Goal: Task Accomplishment & Management: Use online tool/utility

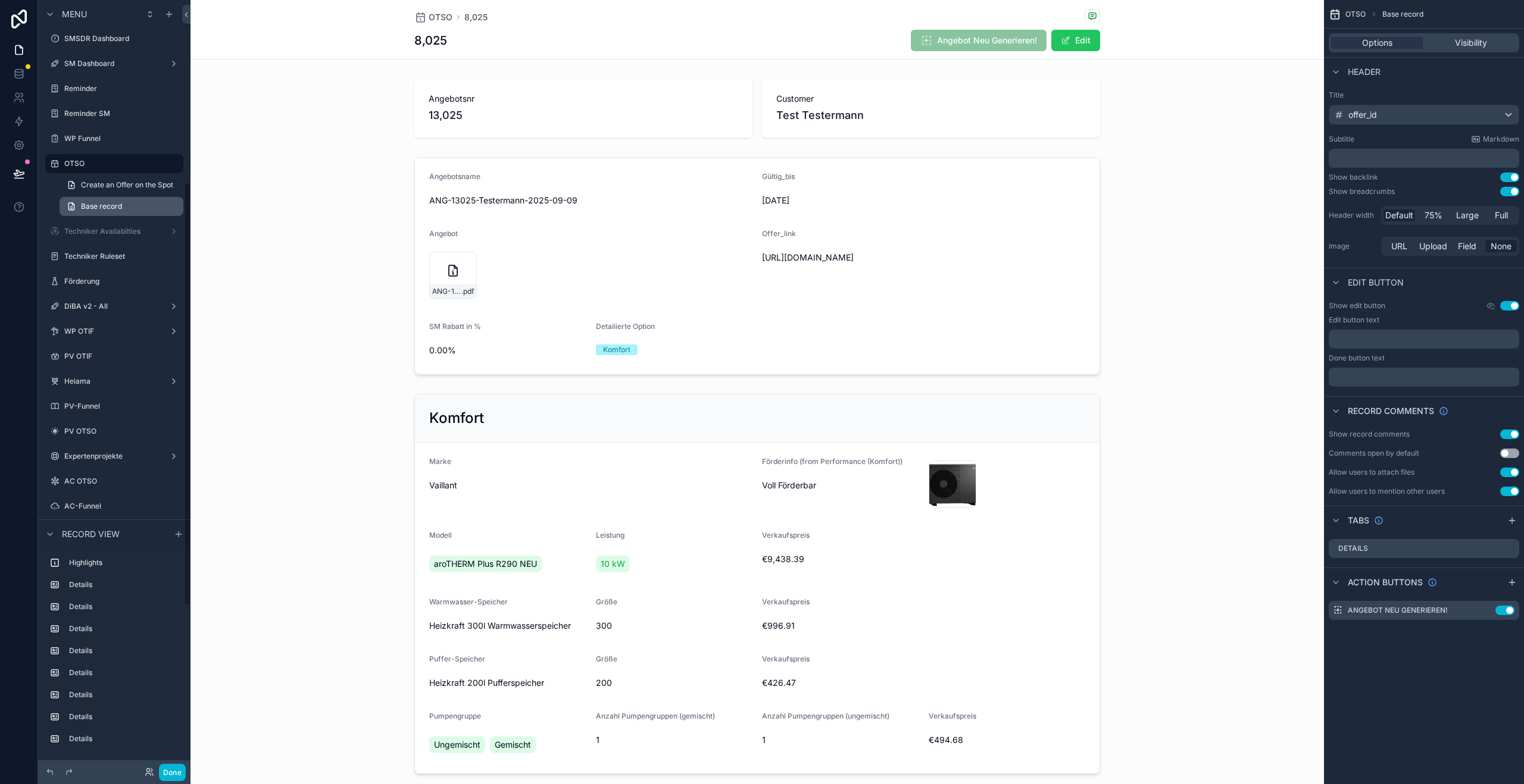
scroll to position [331, 0]
click at [100, 333] on label "WP OTIF" at bounding box center [112, 329] width 95 height 10
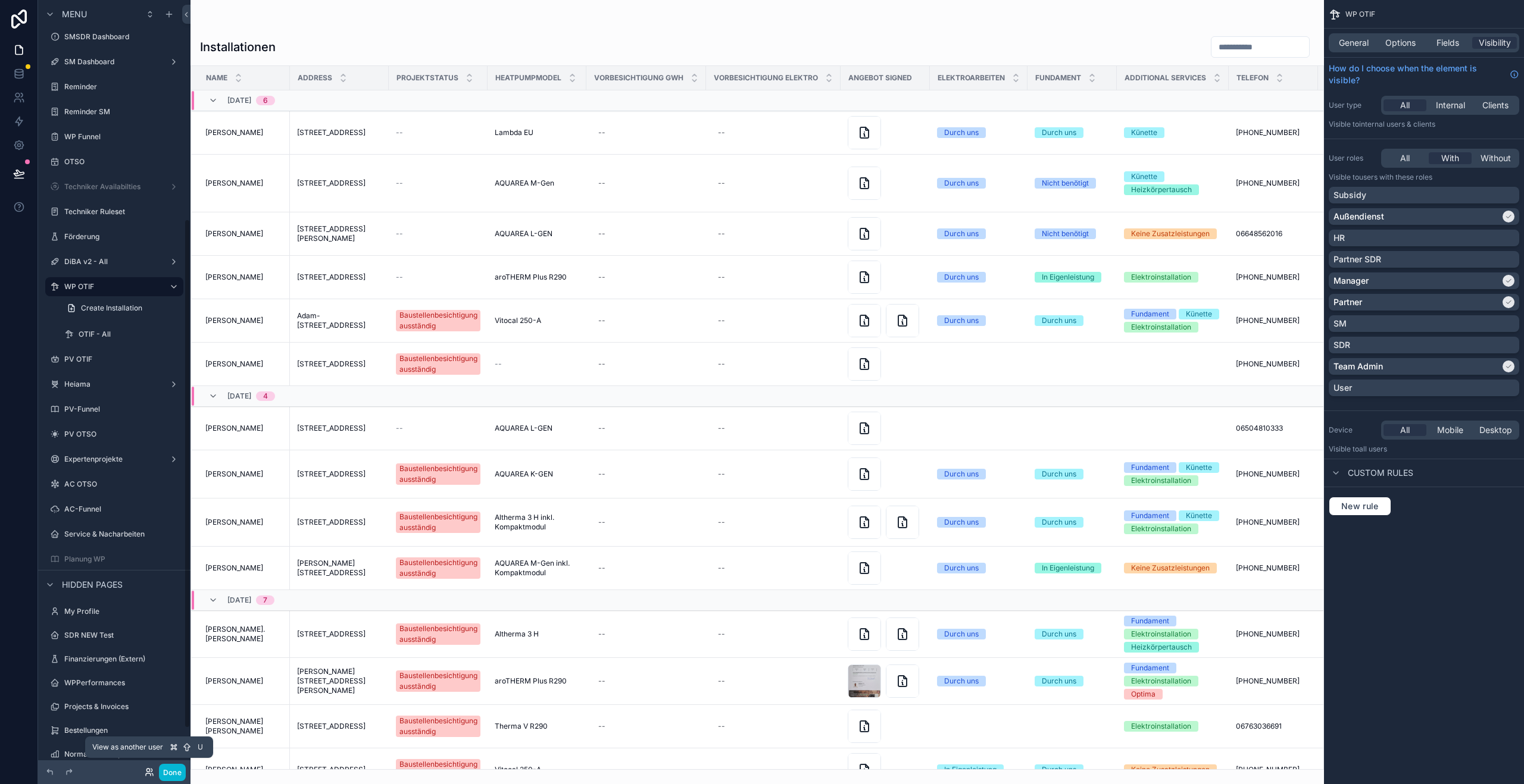
click at [148, 776] on icon at bounding box center [150, 772] width 10 height 10
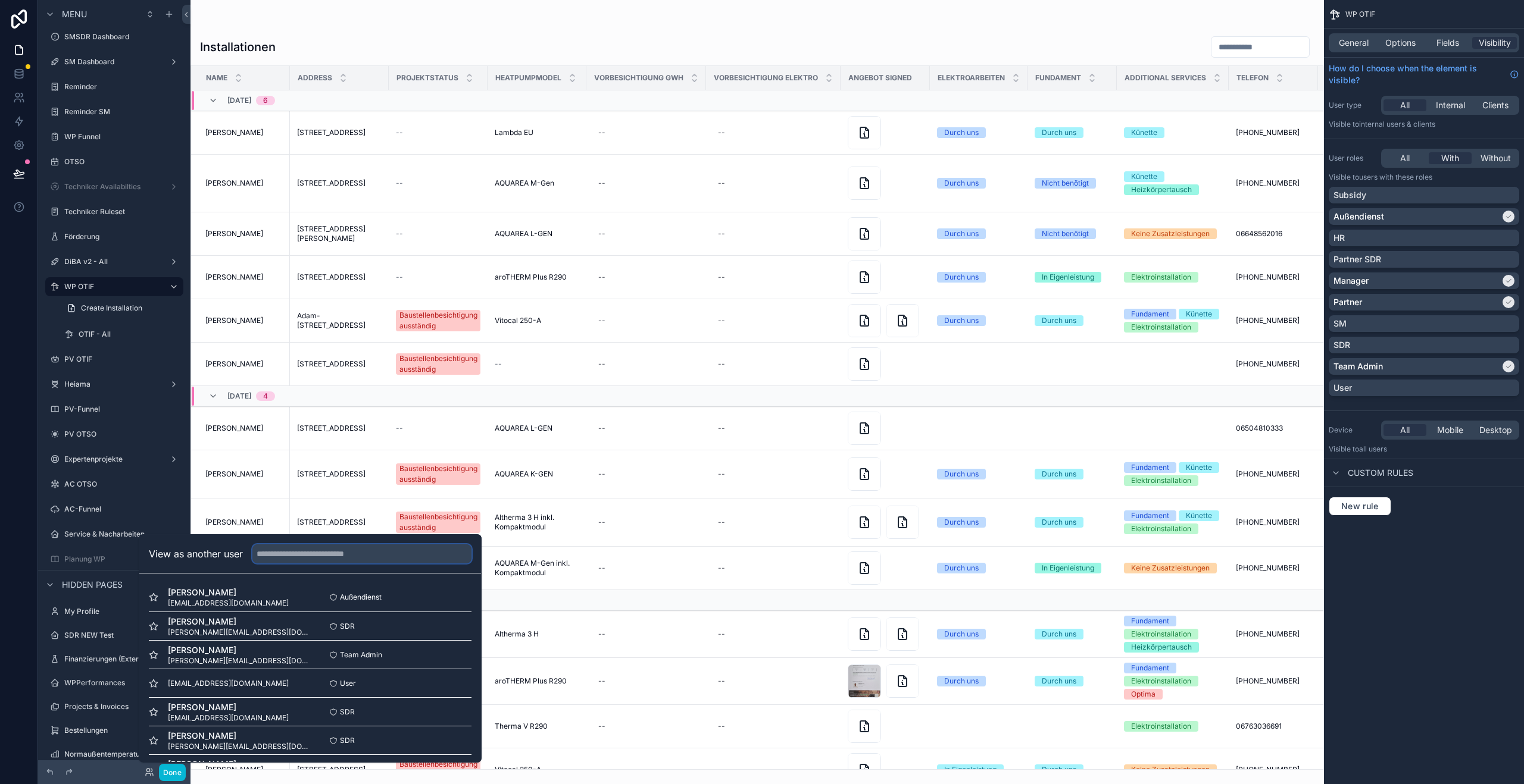
click at [365, 556] on input "text" at bounding box center [362, 554] width 219 height 19
type input "*"
click at [440, 598] on button "Select" at bounding box center [456, 598] width 31 height 17
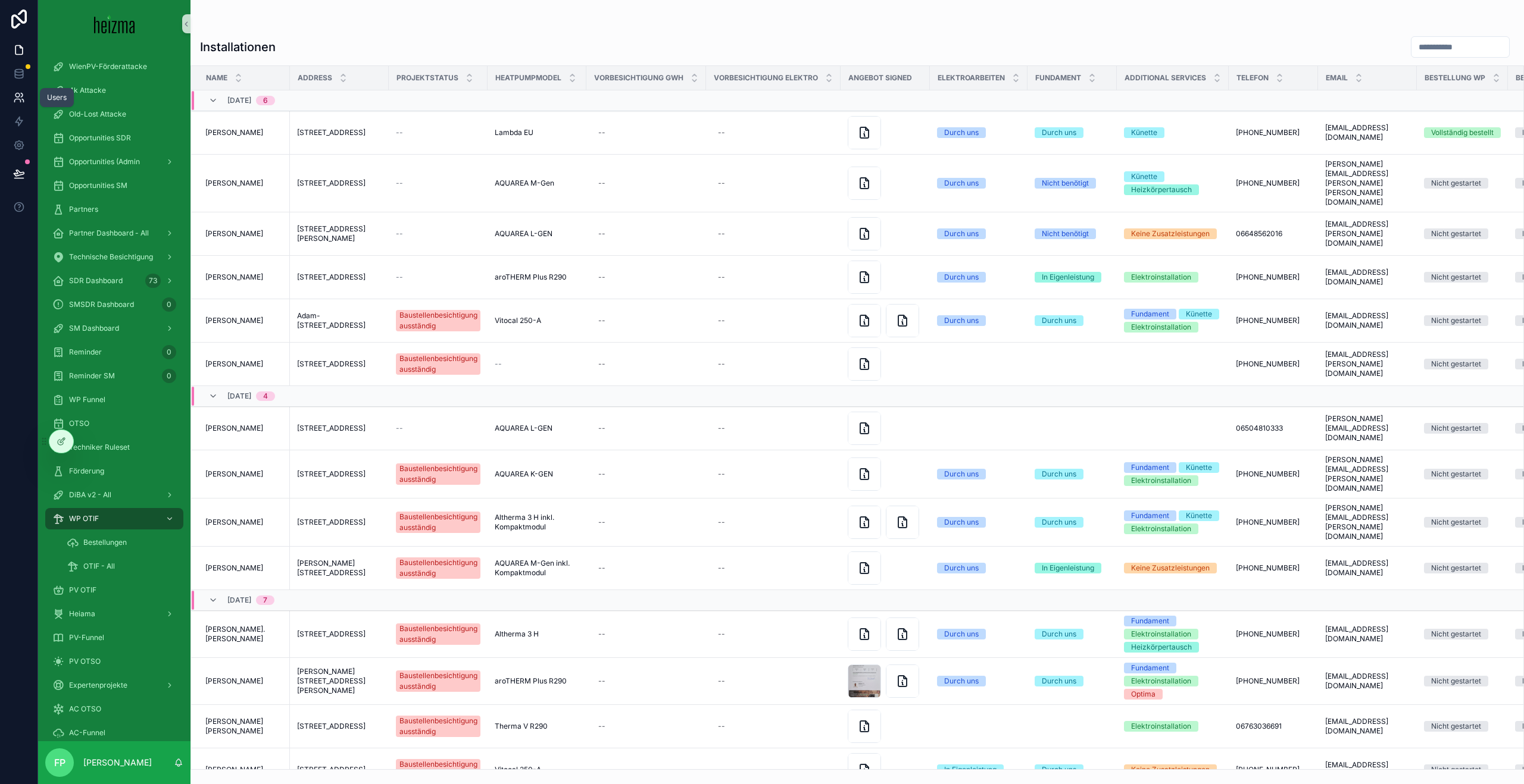
click at [13, 94] on icon at bounding box center [19, 98] width 12 height 12
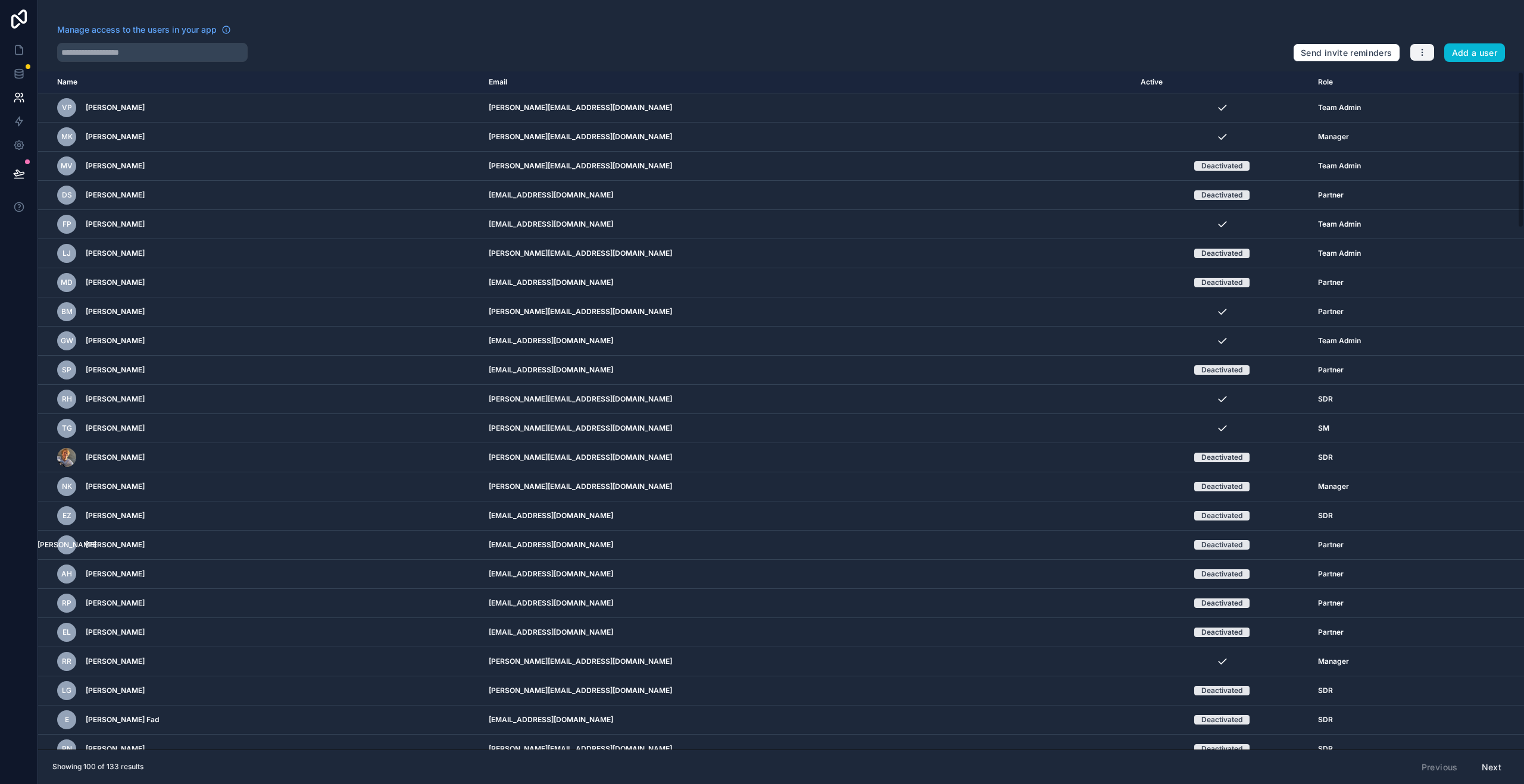
click at [1421, 60] on button "button" at bounding box center [1422, 52] width 25 height 18
click at [1458, 98] on link "Sync your users" at bounding box center [1450, 99] width 83 height 19
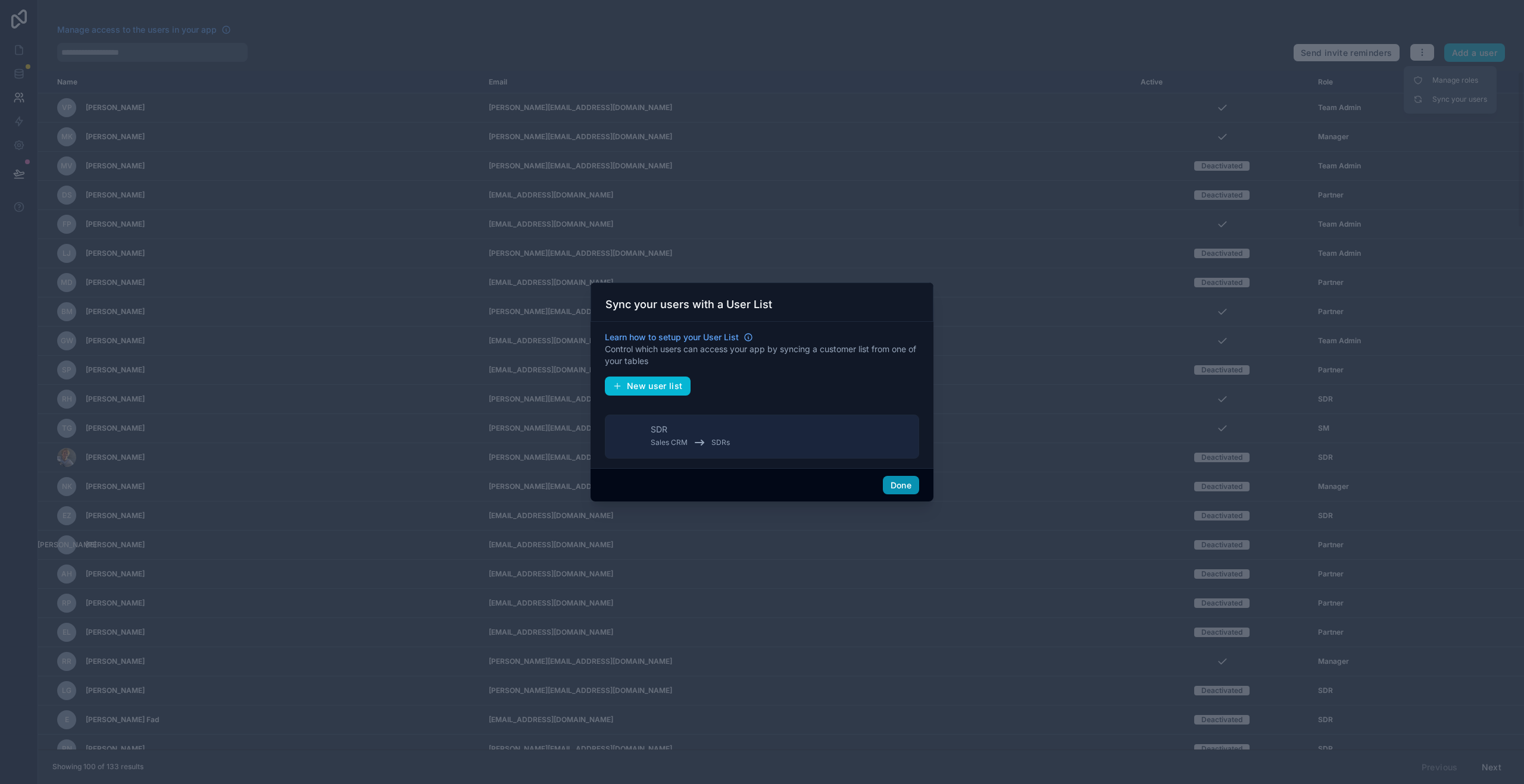
click at [909, 489] on button "Done" at bounding box center [901, 486] width 36 height 19
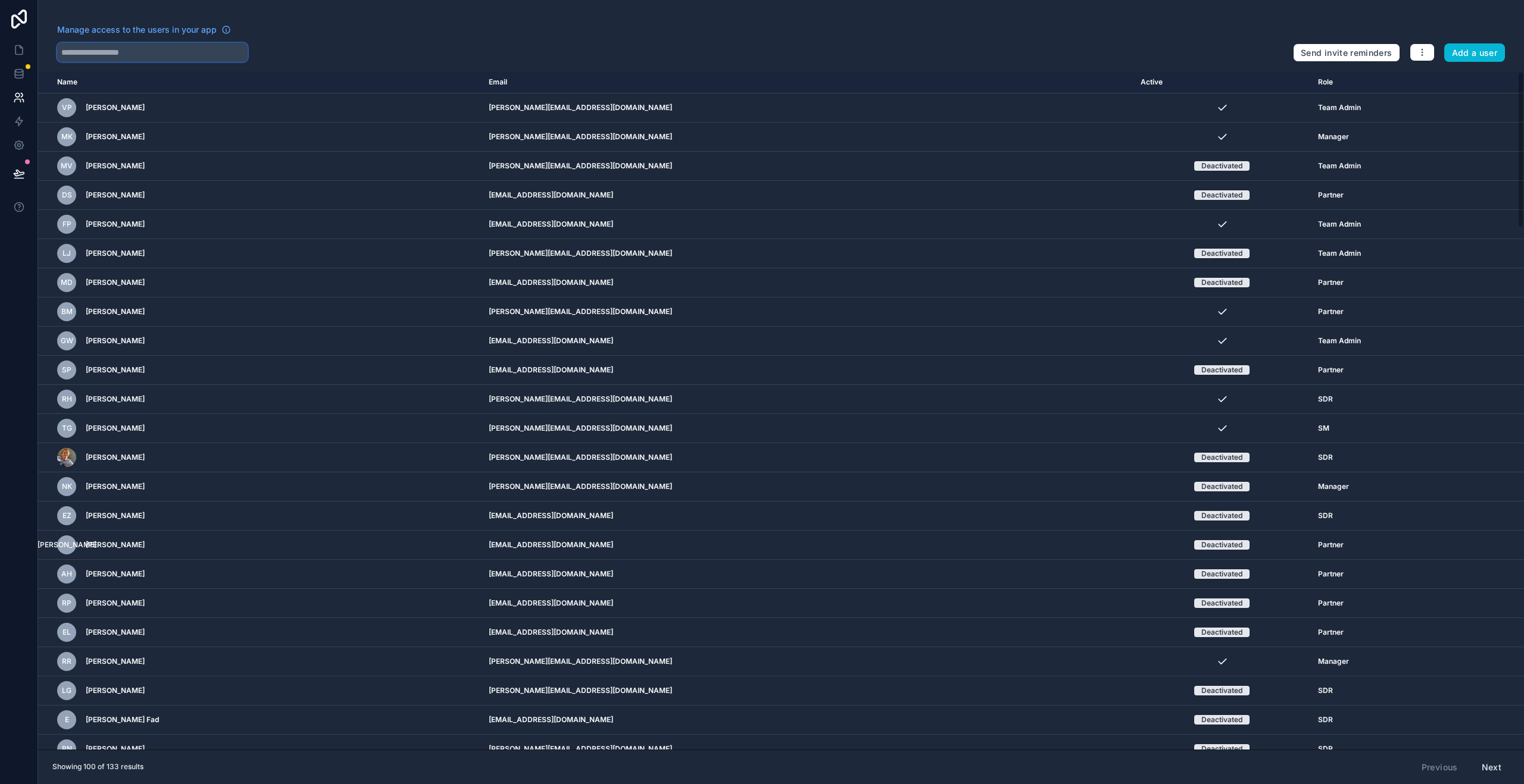
click at [124, 61] on input "text" at bounding box center [153, 52] width 191 height 19
click at [126, 58] on input "text" at bounding box center [153, 52] width 191 height 19
click at [127, 55] on input "text" at bounding box center [153, 52] width 191 height 19
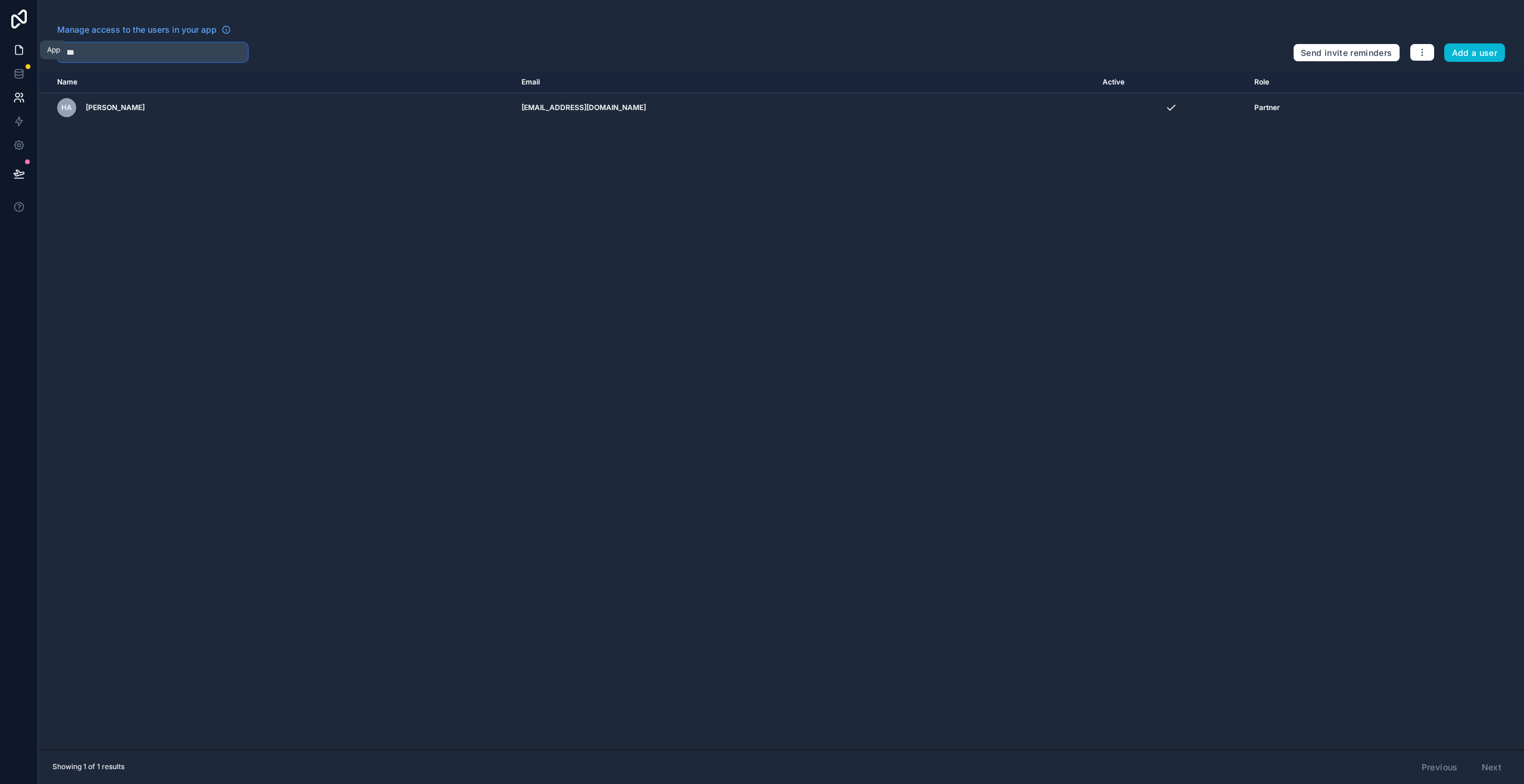
type input "****"
click at [25, 58] on link at bounding box center [18, 50] width 38 height 24
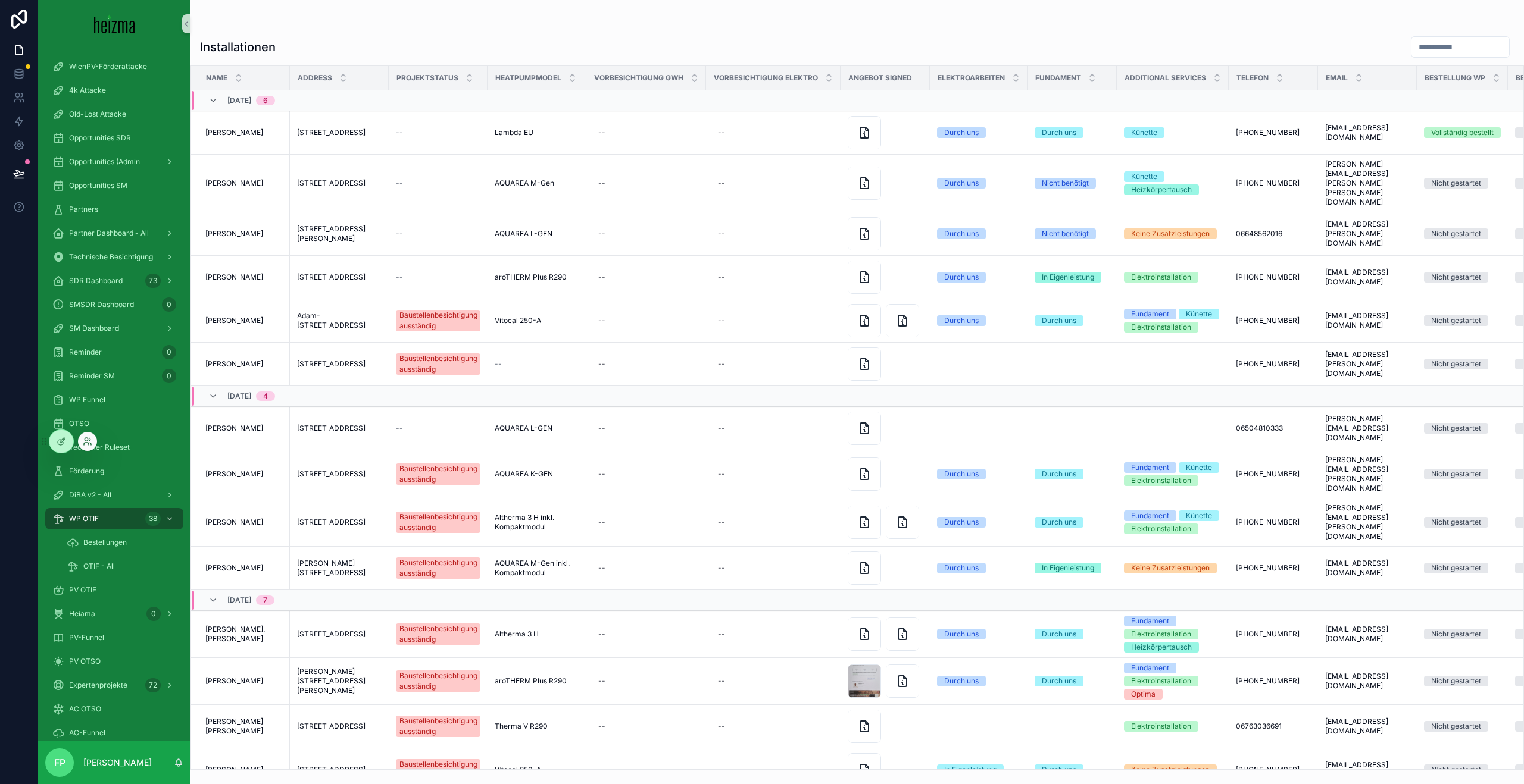
click at [91, 444] on icon at bounding box center [91, 444] width 1 height 2
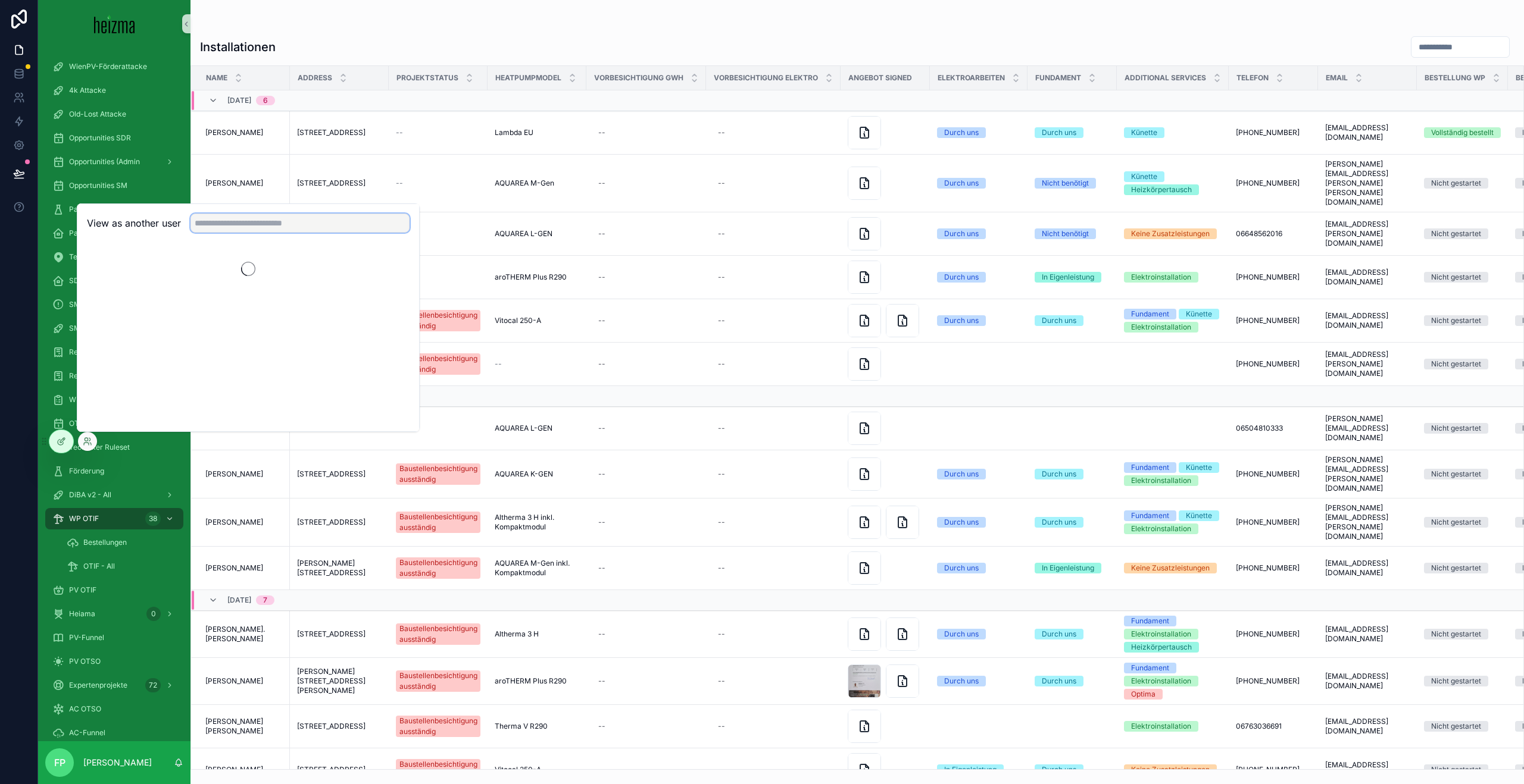
click at [303, 224] on input "text" at bounding box center [300, 223] width 219 height 19
type input "*****"
click at [392, 264] on button "Select" at bounding box center [394, 266] width 31 height 17
